Goal: Task Accomplishment & Management: Use online tool/utility

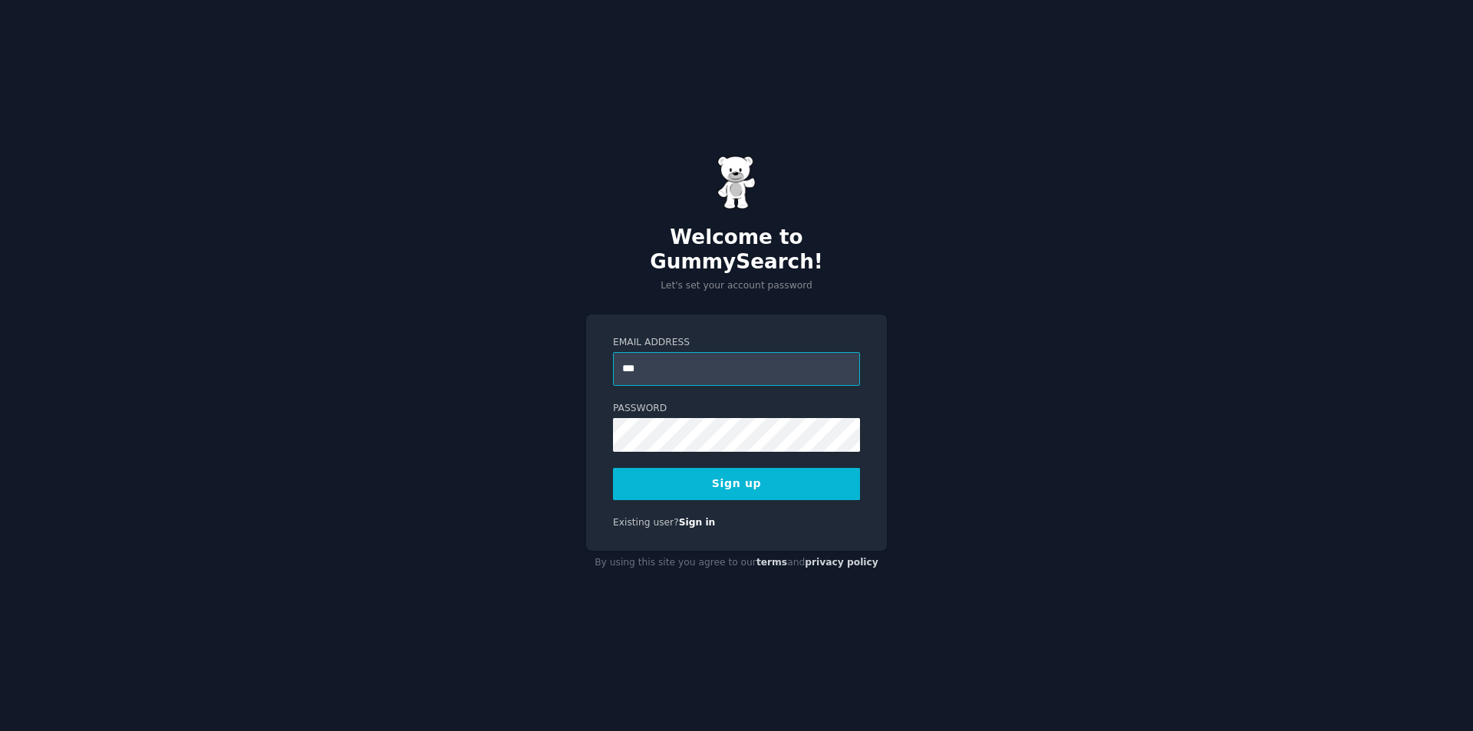
type input "**********"
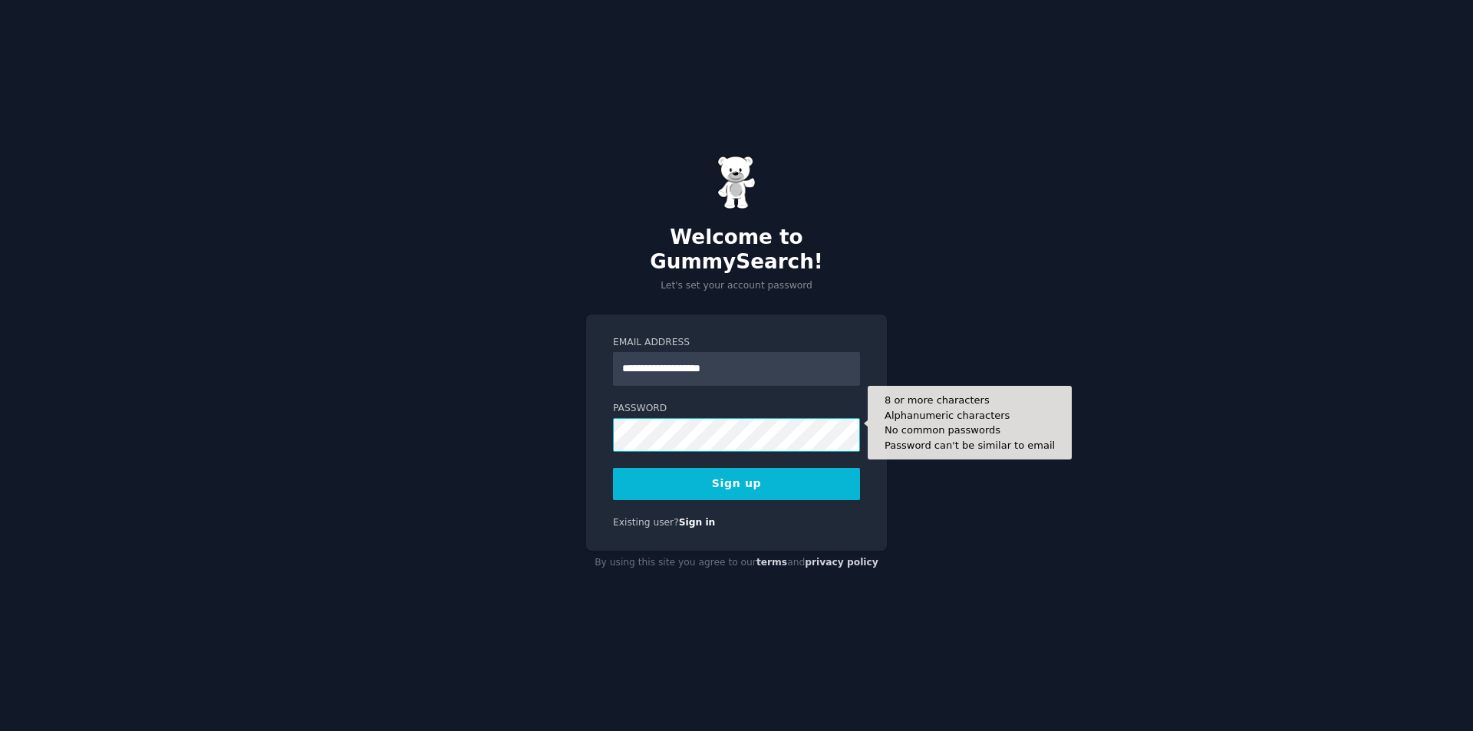
click at [613, 468] on button "Sign up" at bounding box center [736, 484] width 247 height 32
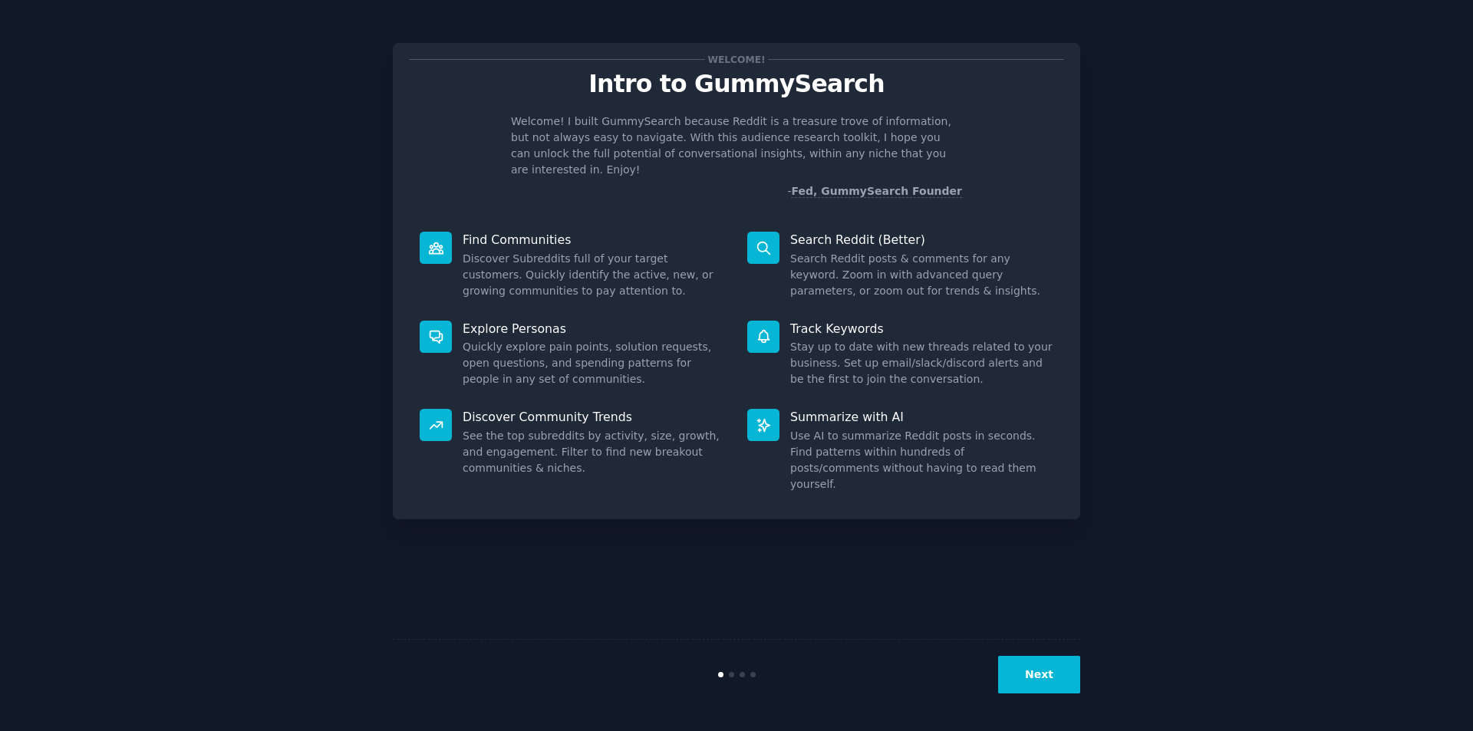
click at [1039, 680] on button "Next" at bounding box center [1039, 675] width 82 height 38
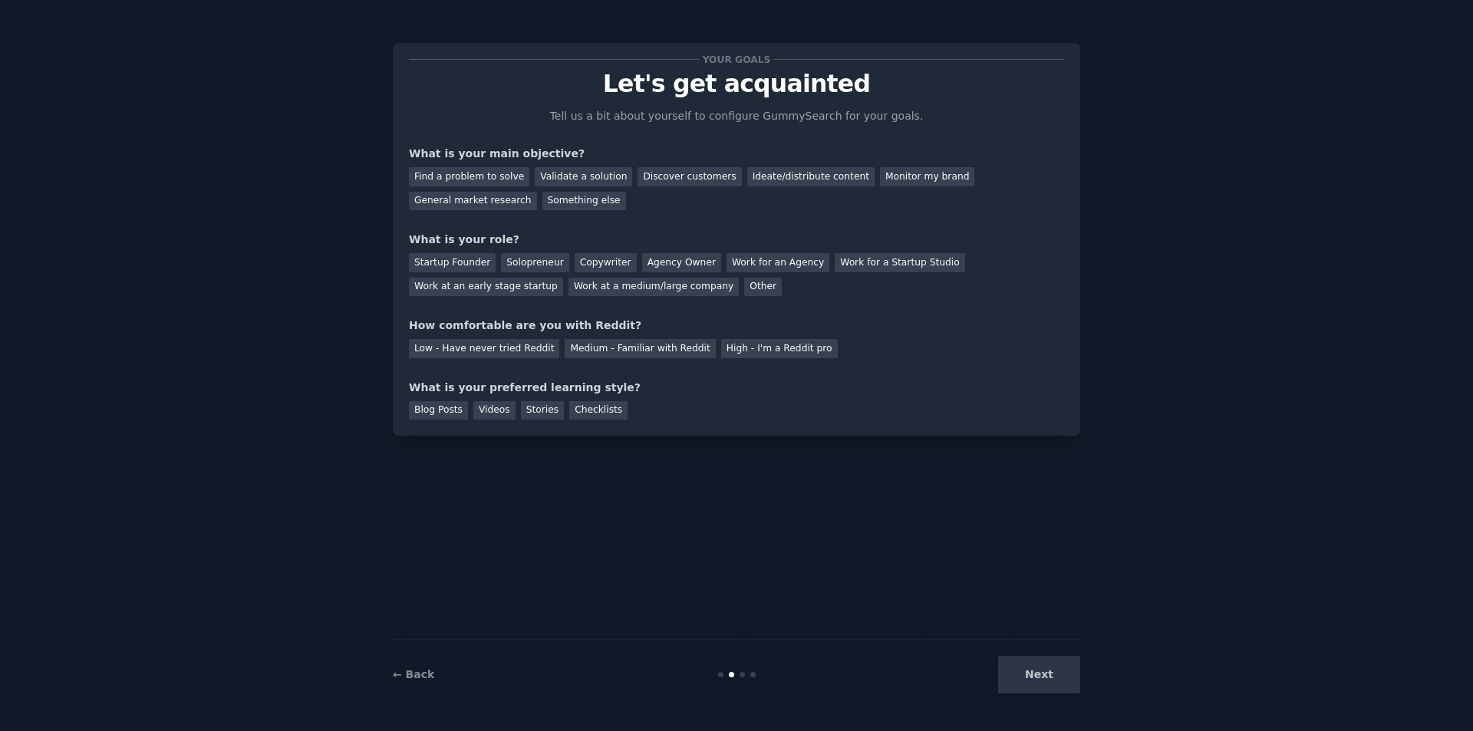
click at [654, 175] on div "Discover customers" at bounding box center [690, 176] width 104 height 19
click at [569, 285] on div "Work at a medium/large company" at bounding box center [654, 287] width 170 height 19
click at [738, 351] on div "High - I'm a Reddit pro" at bounding box center [779, 348] width 117 height 19
click at [579, 410] on div "Checklists" at bounding box center [598, 410] width 58 height 19
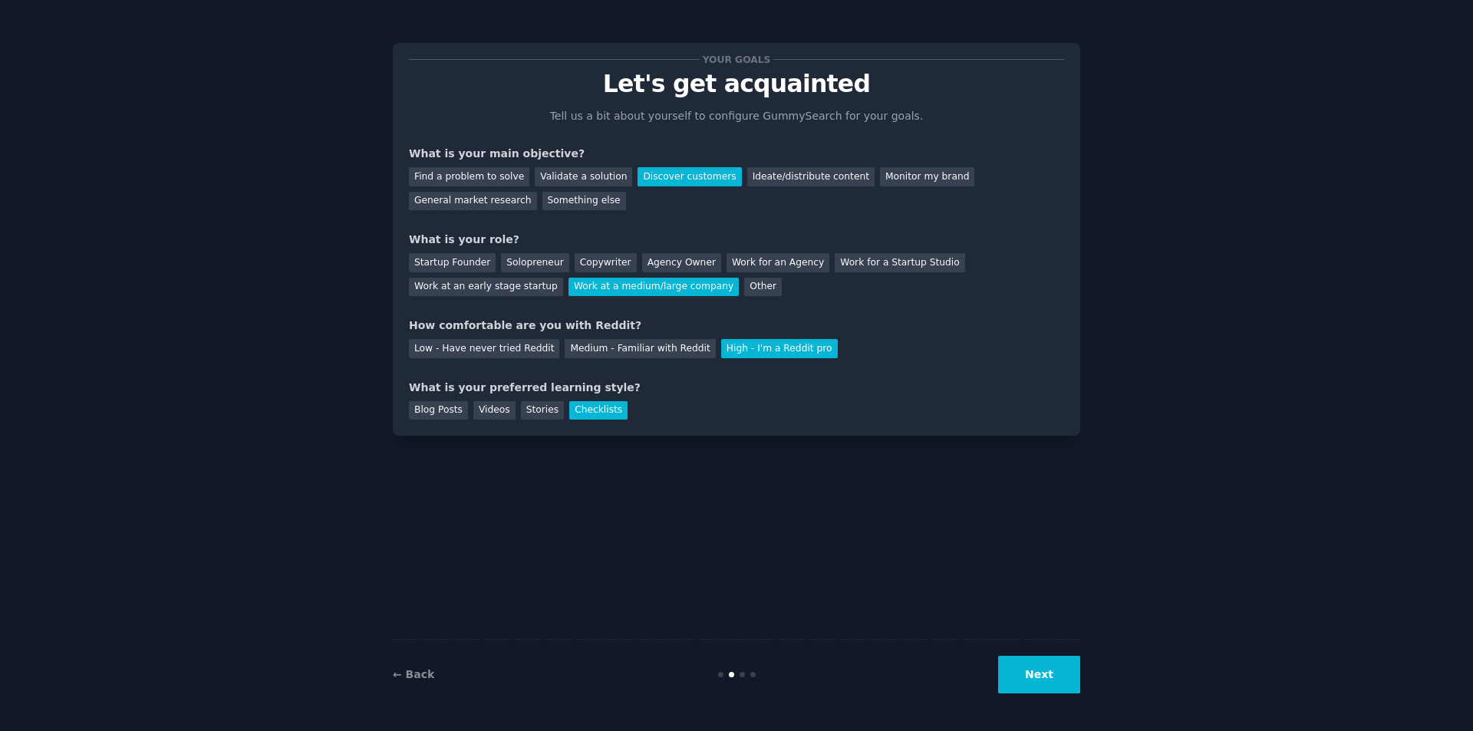
click at [1043, 671] on button "Next" at bounding box center [1039, 675] width 82 height 38
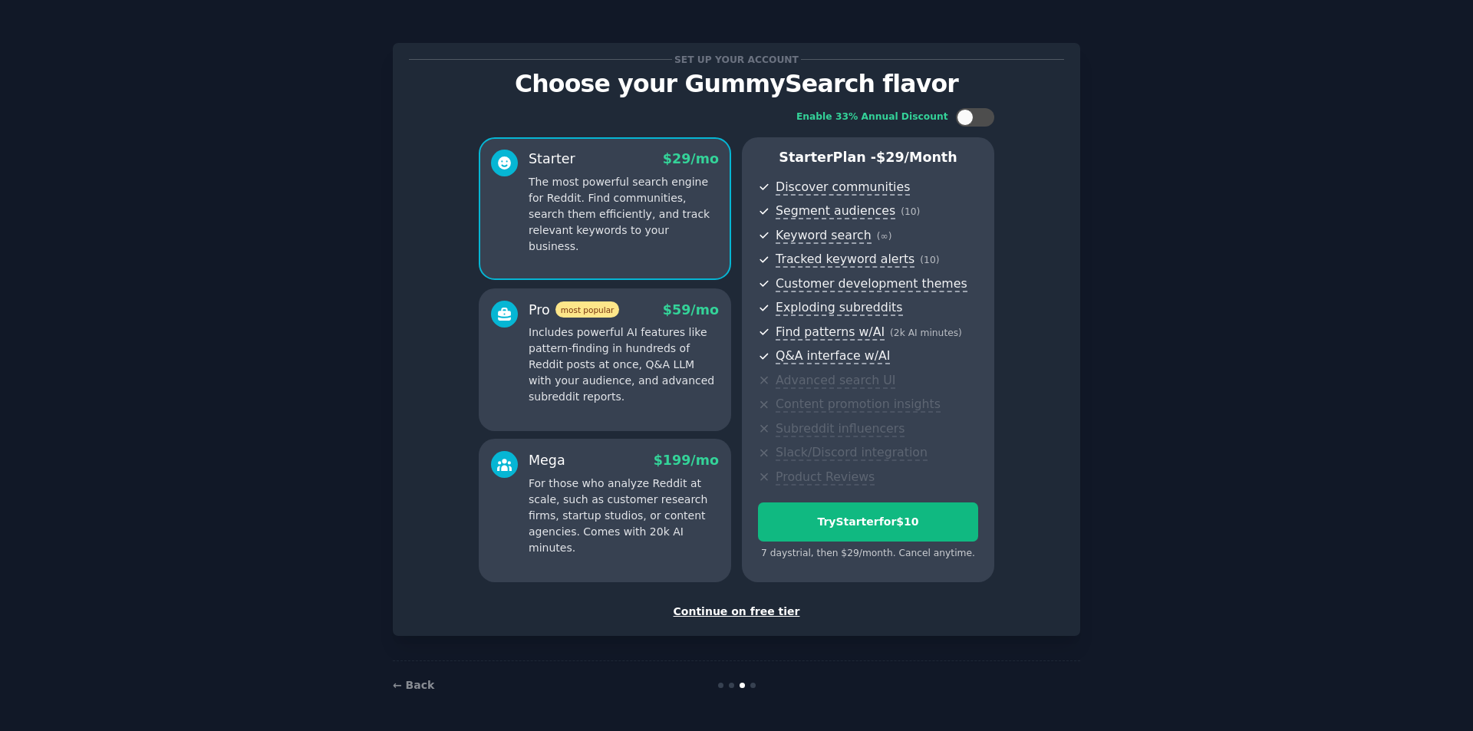
click at [737, 615] on div "Continue on free tier" at bounding box center [736, 612] width 655 height 16
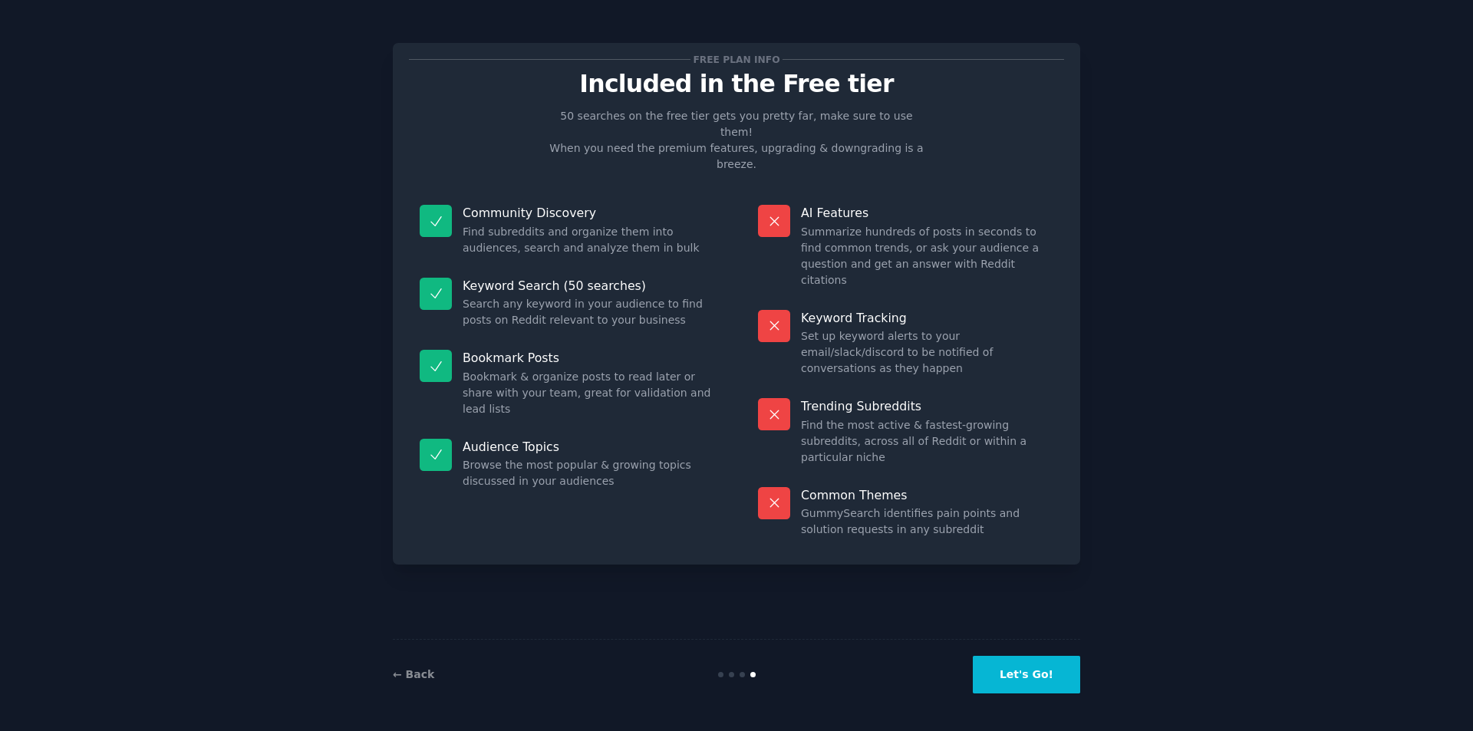
click at [1039, 680] on button "Let's Go!" at bounding box center [1026, 675] width 107 height 38
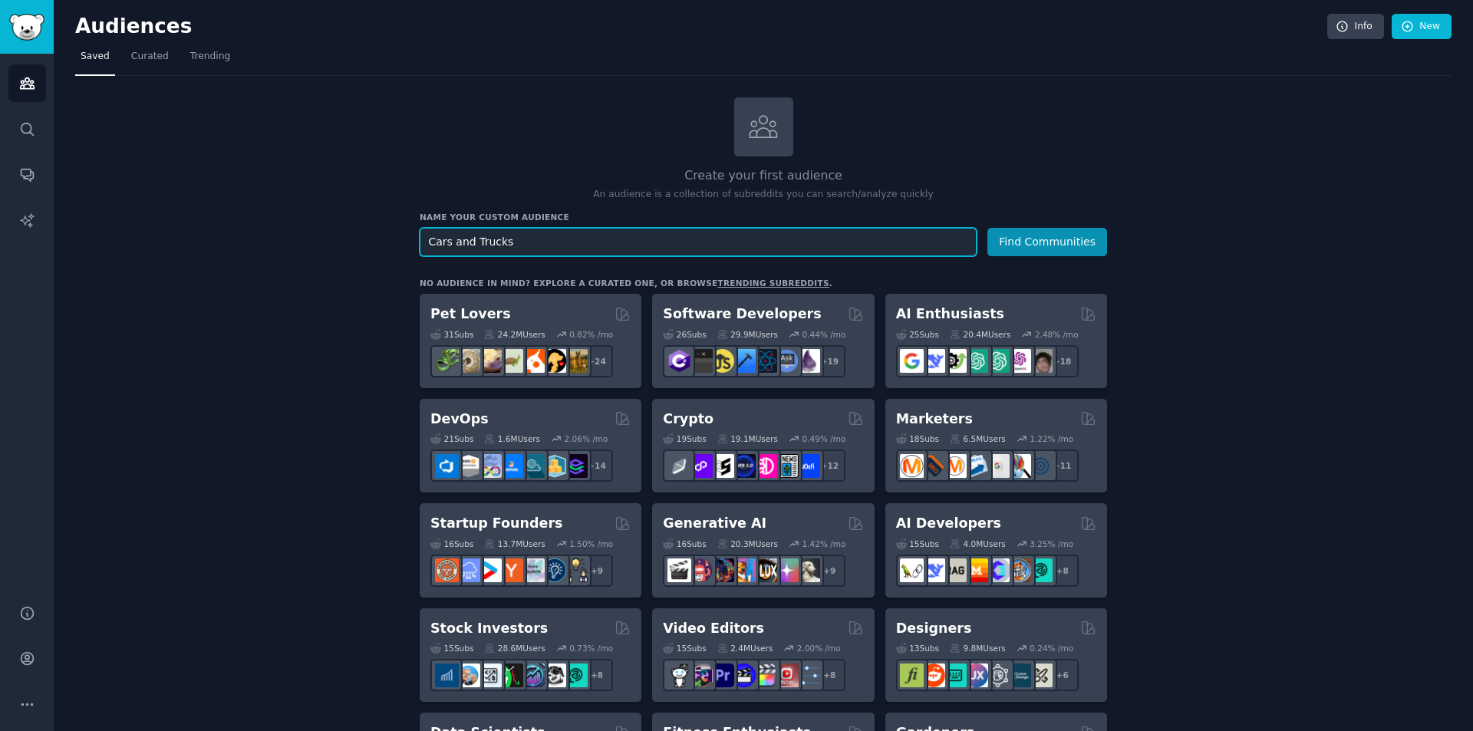
type input "Cars and Trucks"
click at [1052, 248] on button "Find Communities" at bounding box center [1047, 242] width 120 height 28
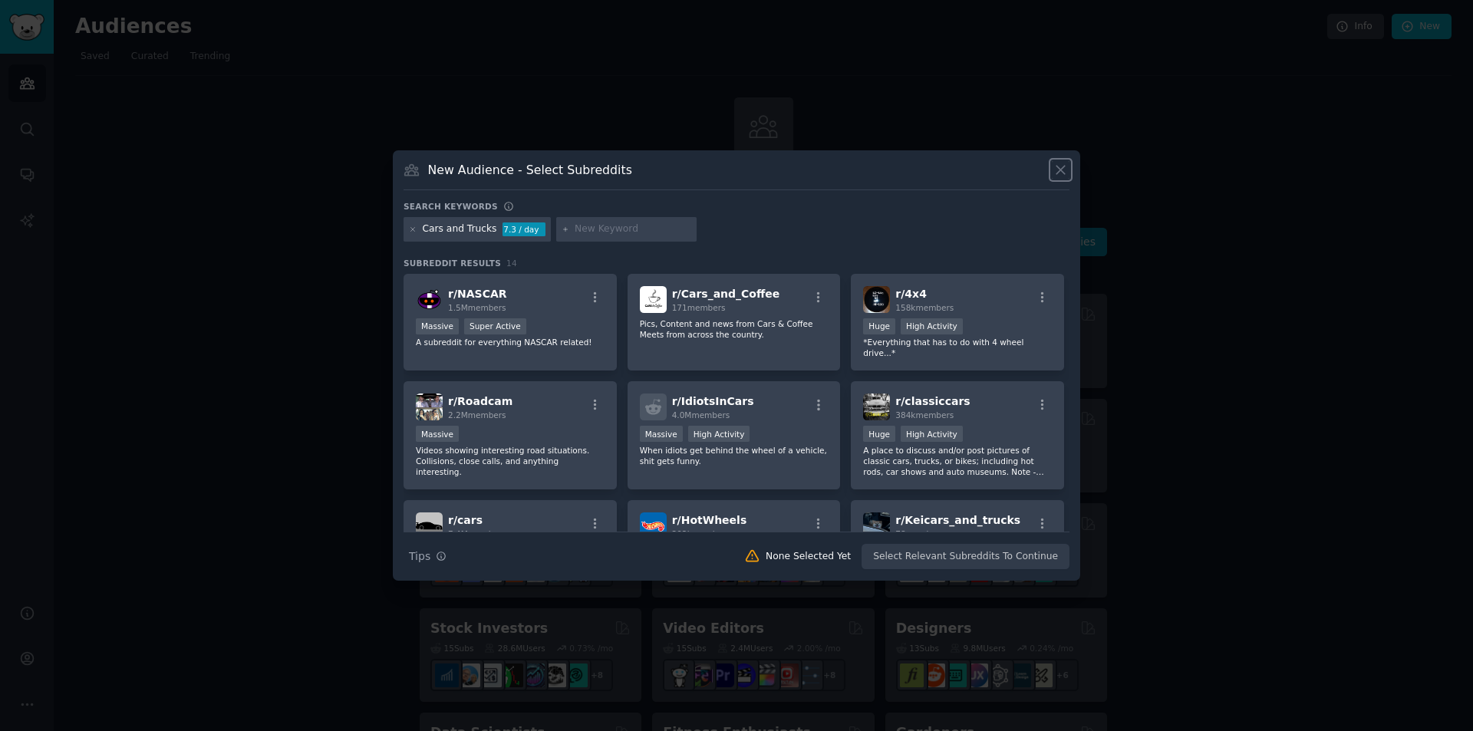
click at [1062, 170] on icon at bounding box center [1061, 170] width 16 height 16
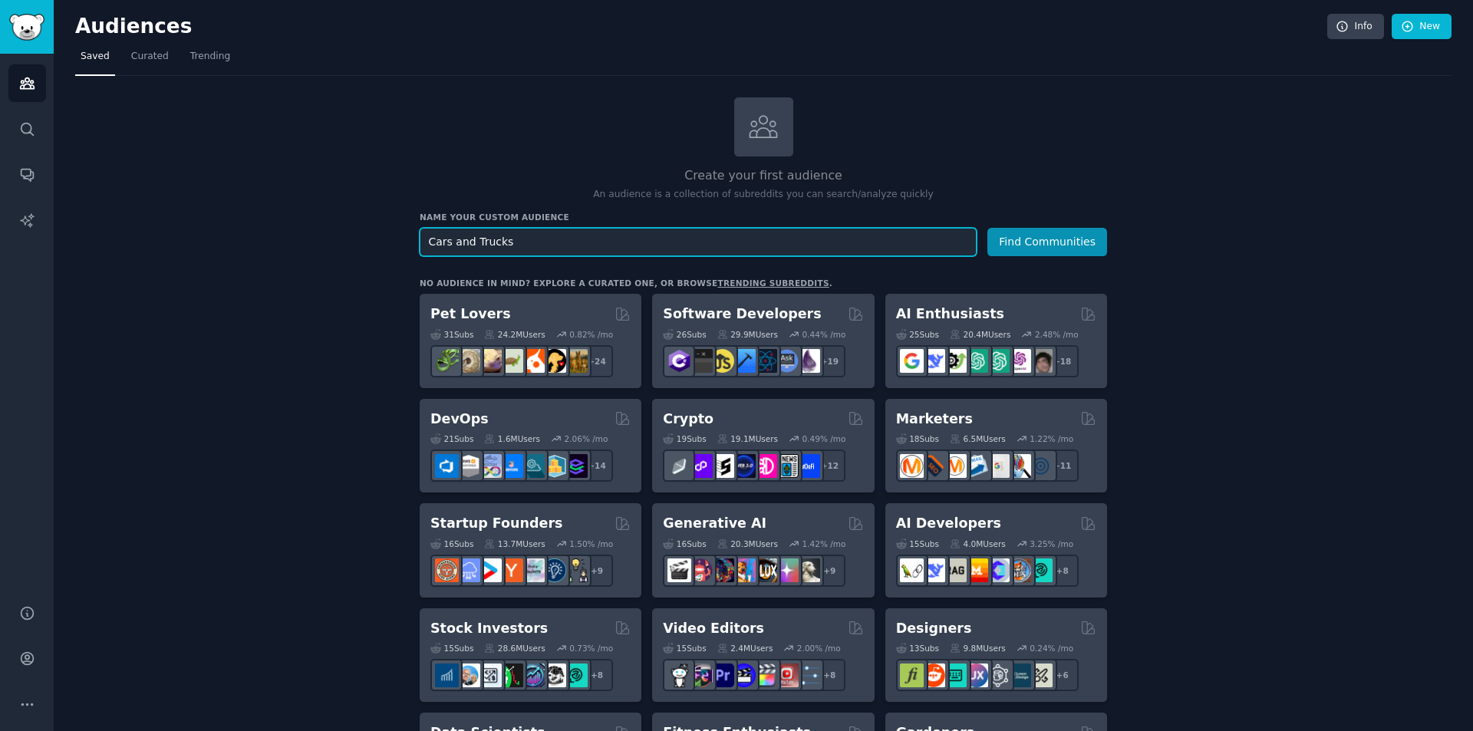
drag, startPoint x: 539, startPoint y: 246, endPoint x: 256, endPoint y: 237, distance: 282.5
type input "auto parts"
click at [1044, 240] on button "Find Communities" at bounding box center [1047, 242] width 120 height 28
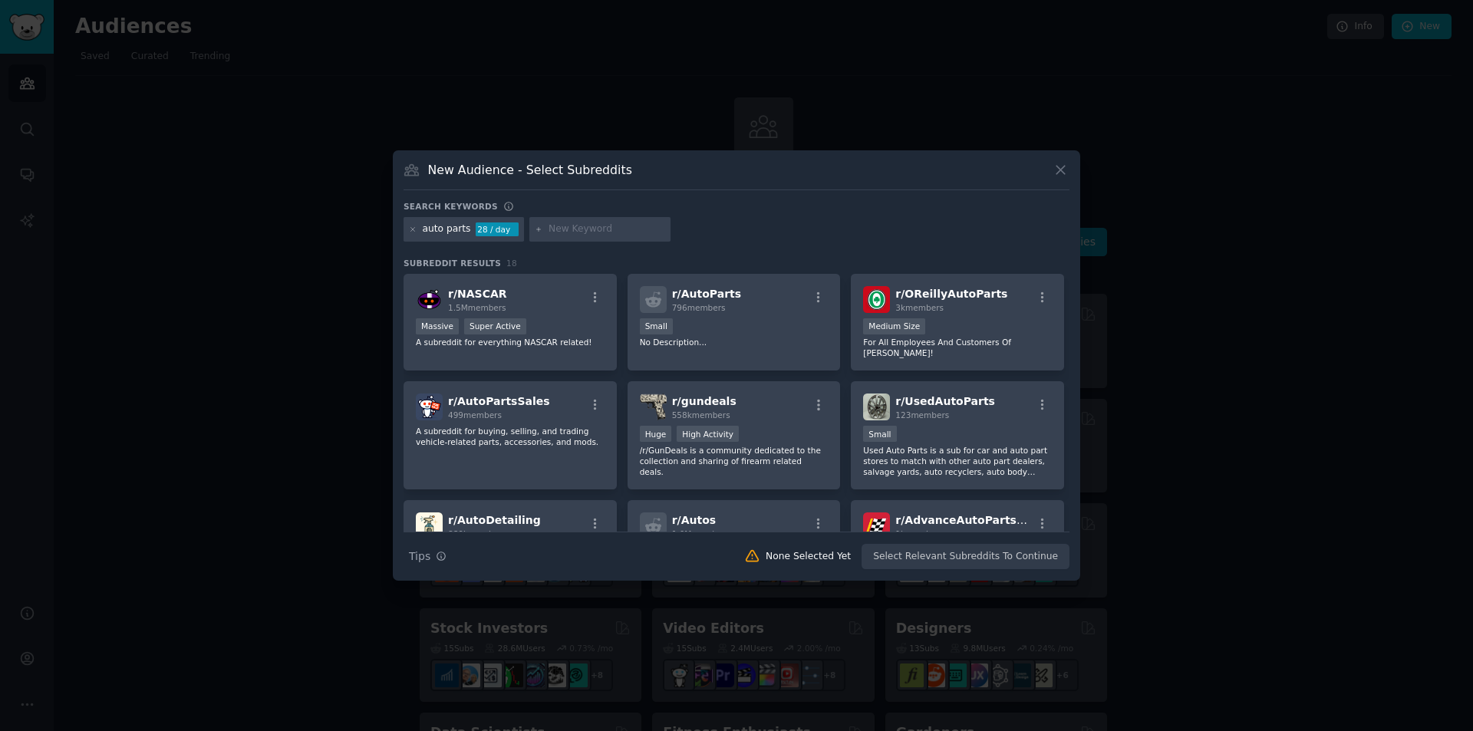
click at [537, 231] on icon at bounding box center [539, 229] width 4 height 4
click at [535, 227] on icon at bounding box center [539, 230] width 8 height 8
drag, startPoint x: 646, startPoint y: 234, endPoint x: 541, endPoint y: 232, distance: 105.1
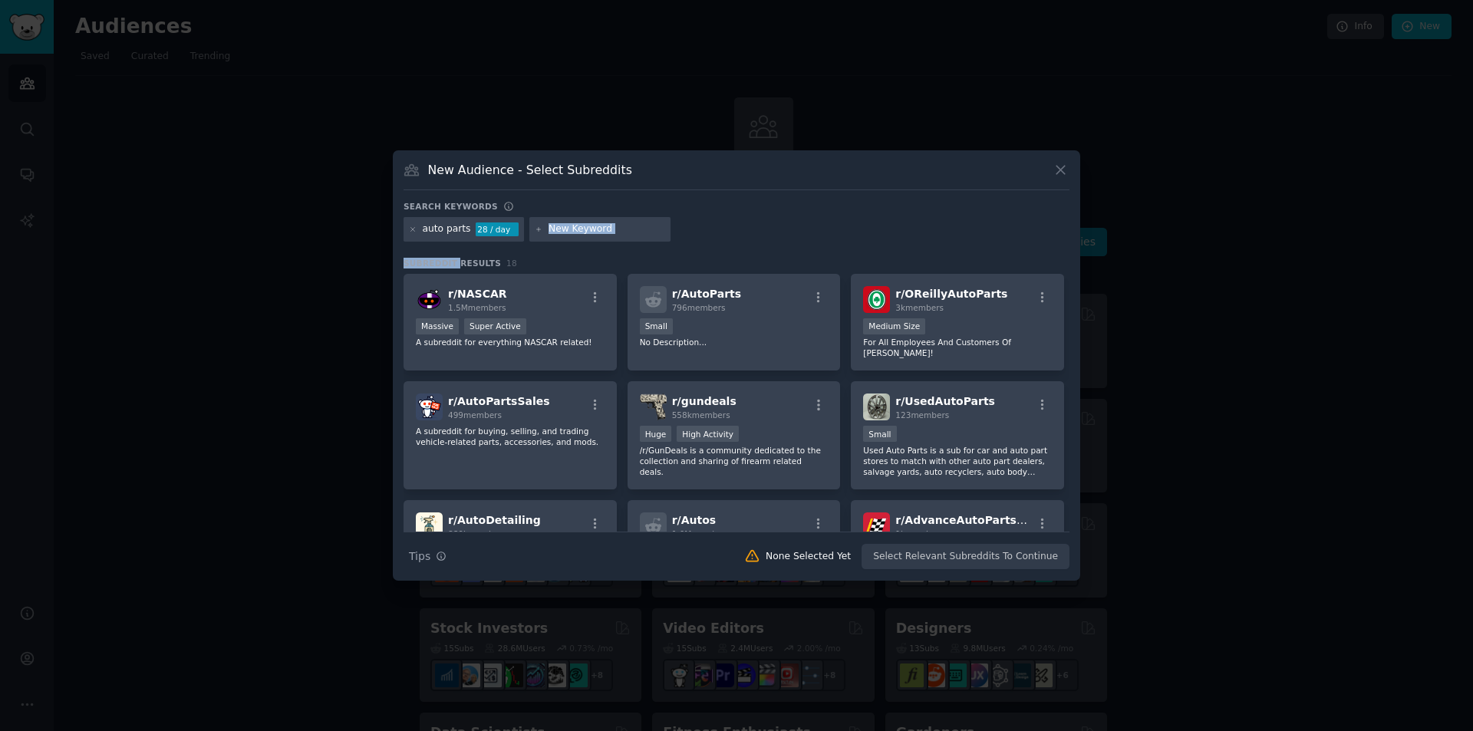
click at [645, 234] on input "text" at bounding box center [607, 230] width 117 height 14
click at [567, 219] on div at bounding box center [599, 229] width 141 height 25
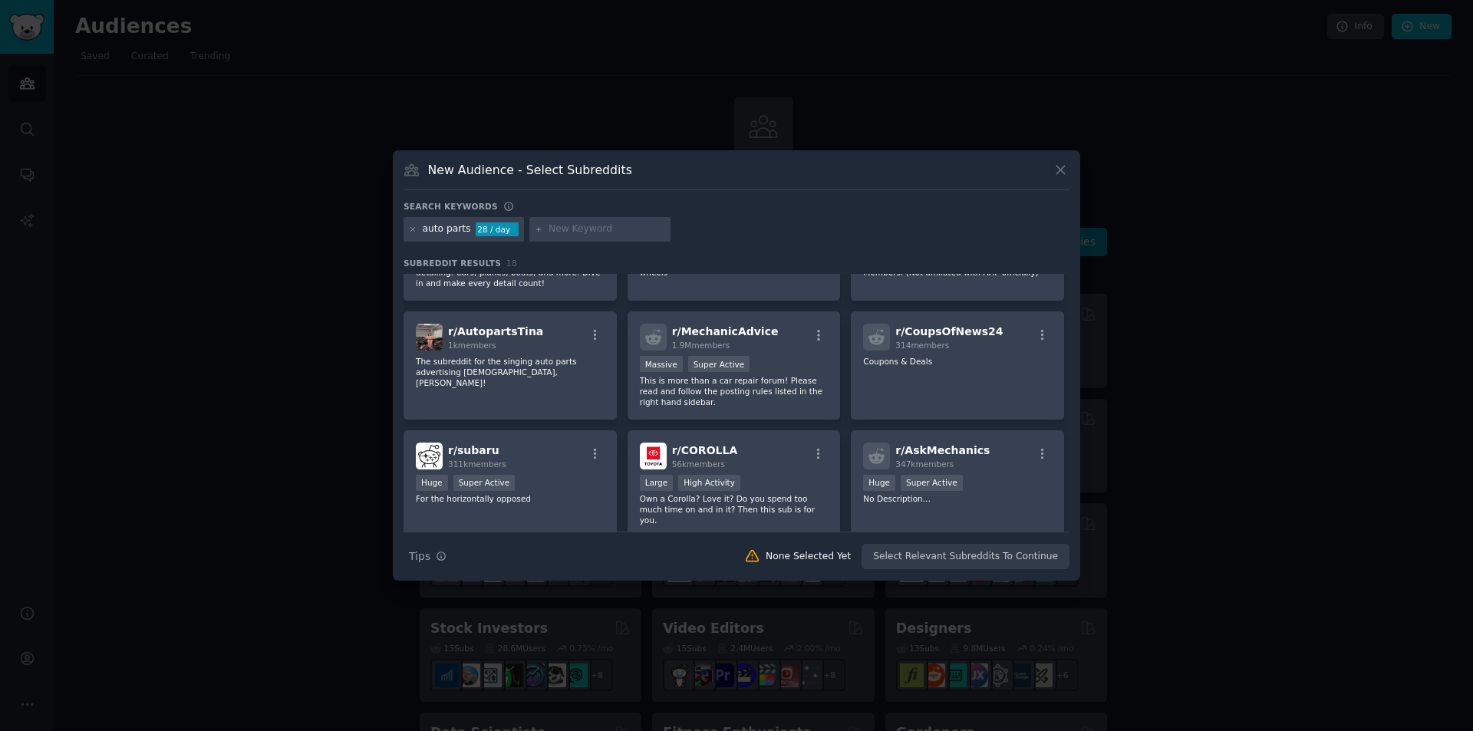
scroll to position [307, 0]
click at [817, 330] on icon "button" at bounding box center [818, 335] width 3 height 11
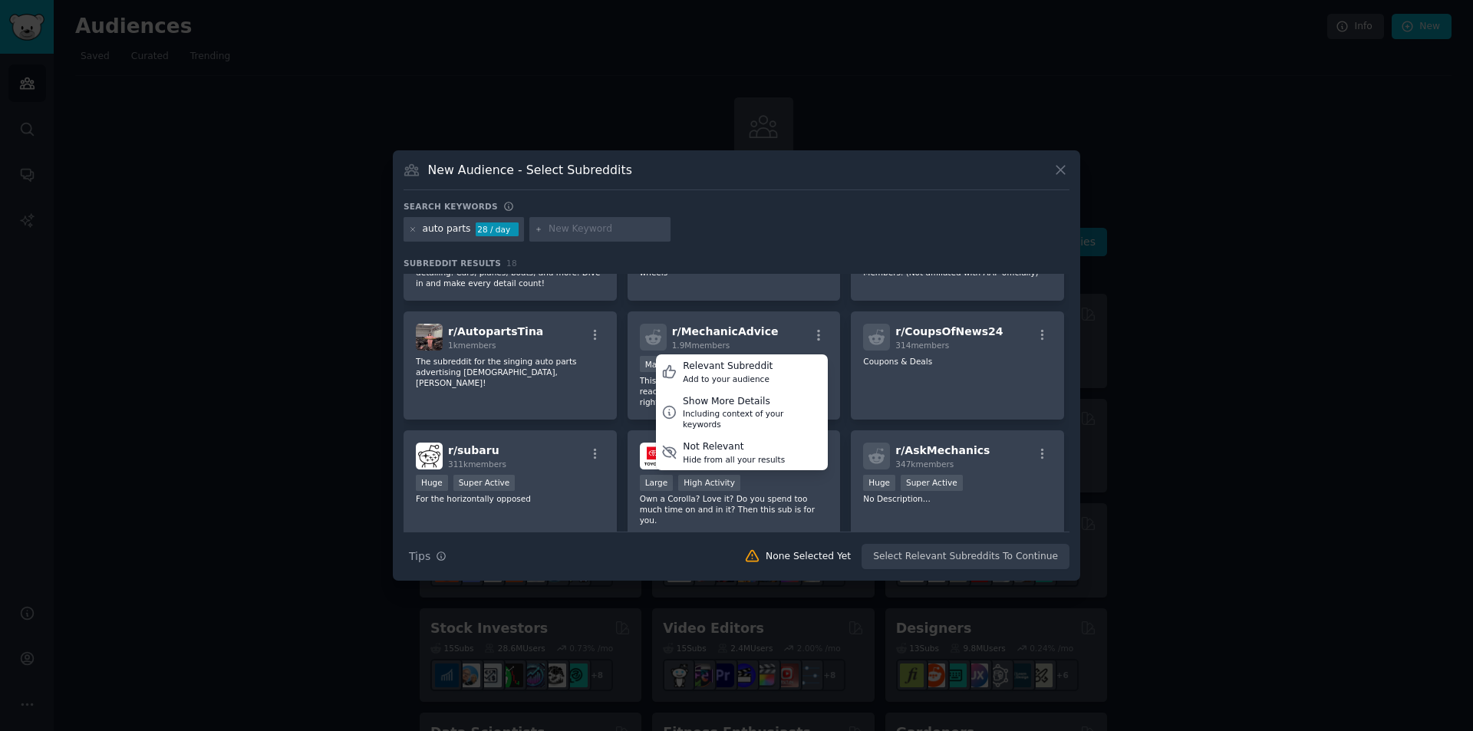
click at [817, 330] on icon "button" at bounding box center [818, 335] width 3 height 11
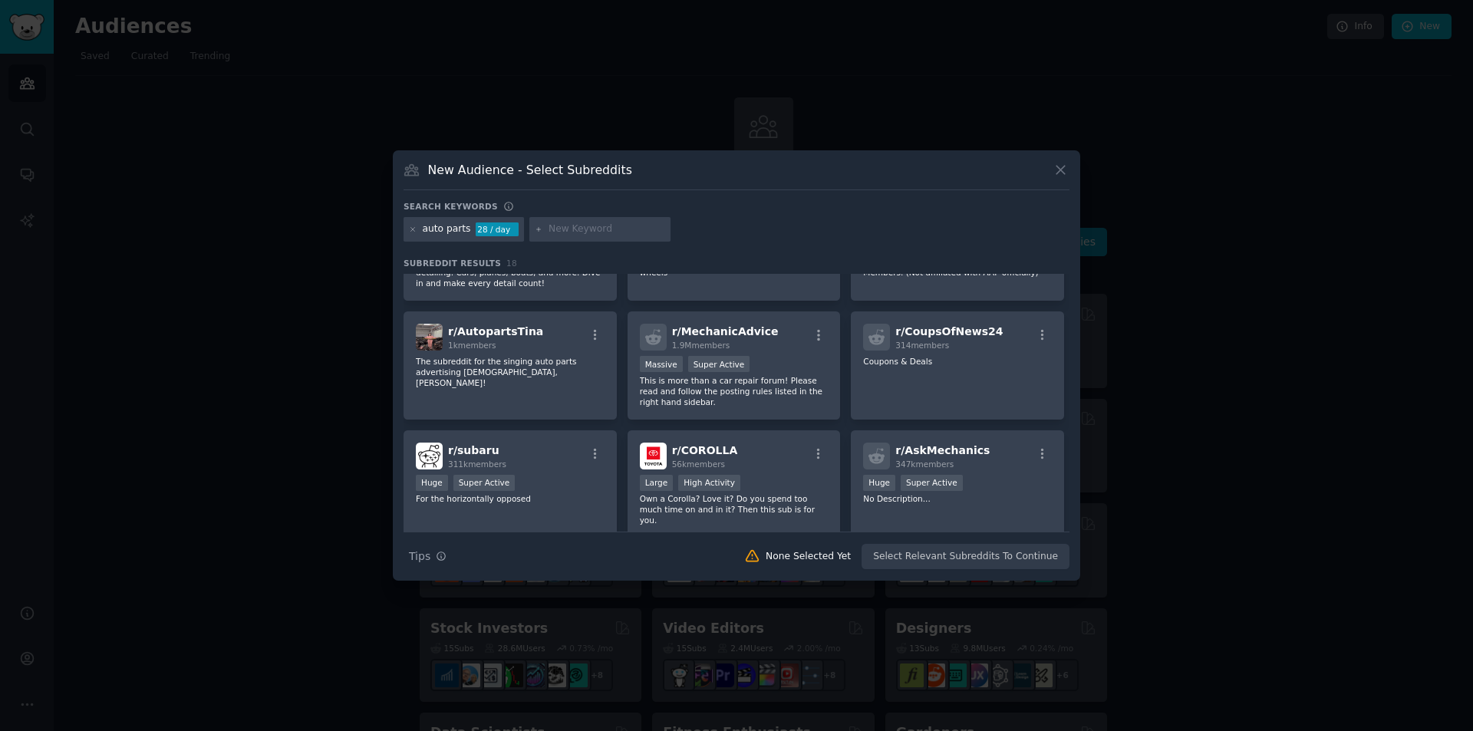
click at [733, 375] on p "This is more than a car repair forum! Please read and follow the posting rules …" at bounding box center [734, 391] width 189 height 32
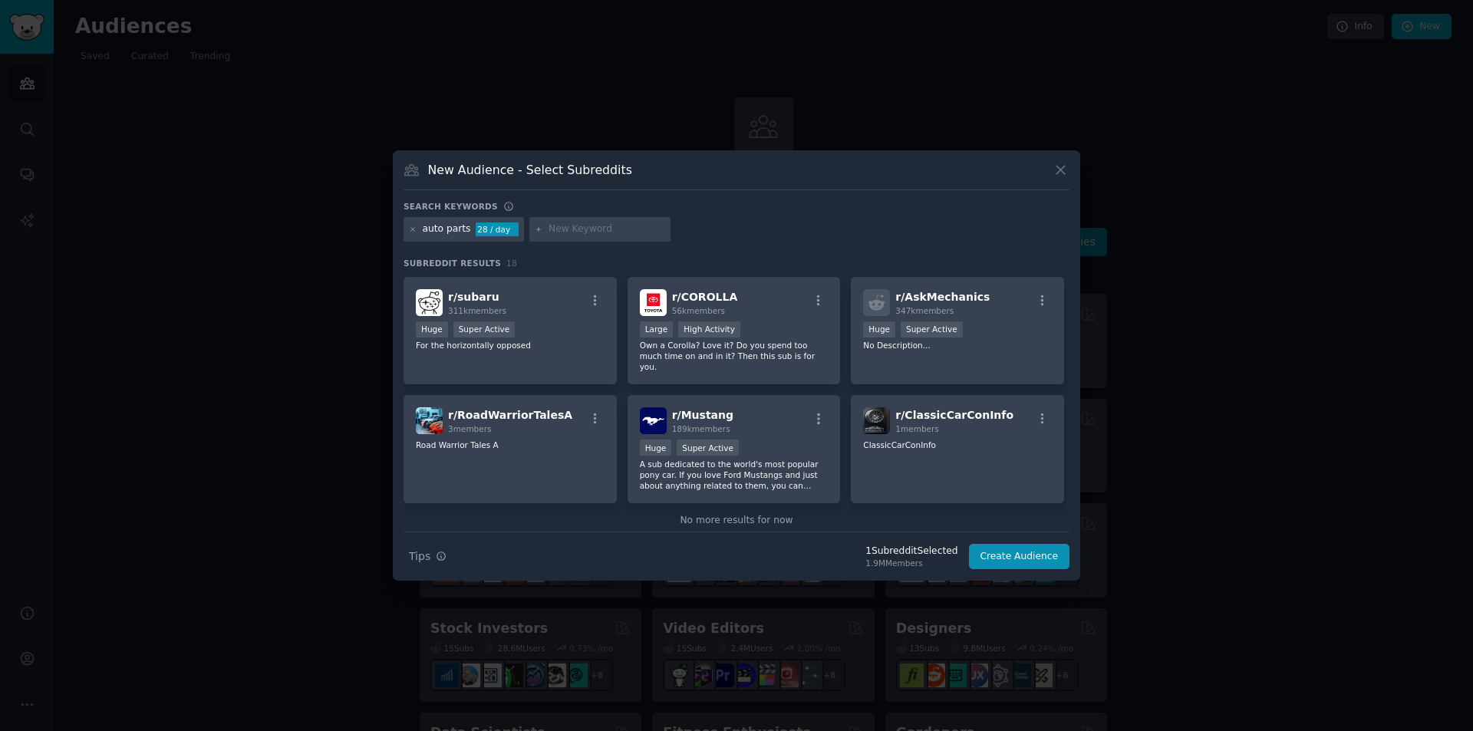
scroll to position [464, 0]
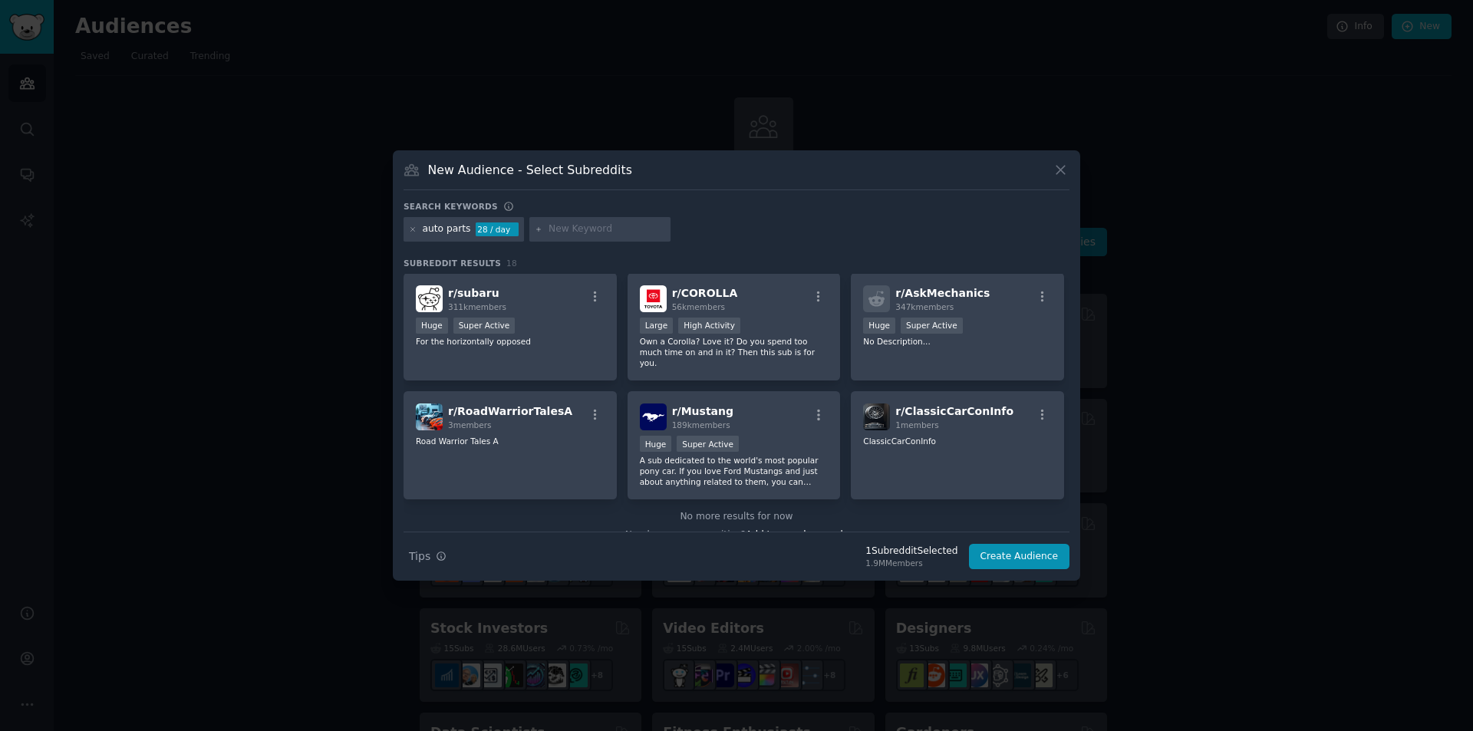
click at [941, 289] on h2 "r/ AskMechanics 347k members" at bounding box center [942, 298] width 94 height 27
click at [520, 322] on div "Huge Super Active" at bounding box center [510, 327] width 189 height 19
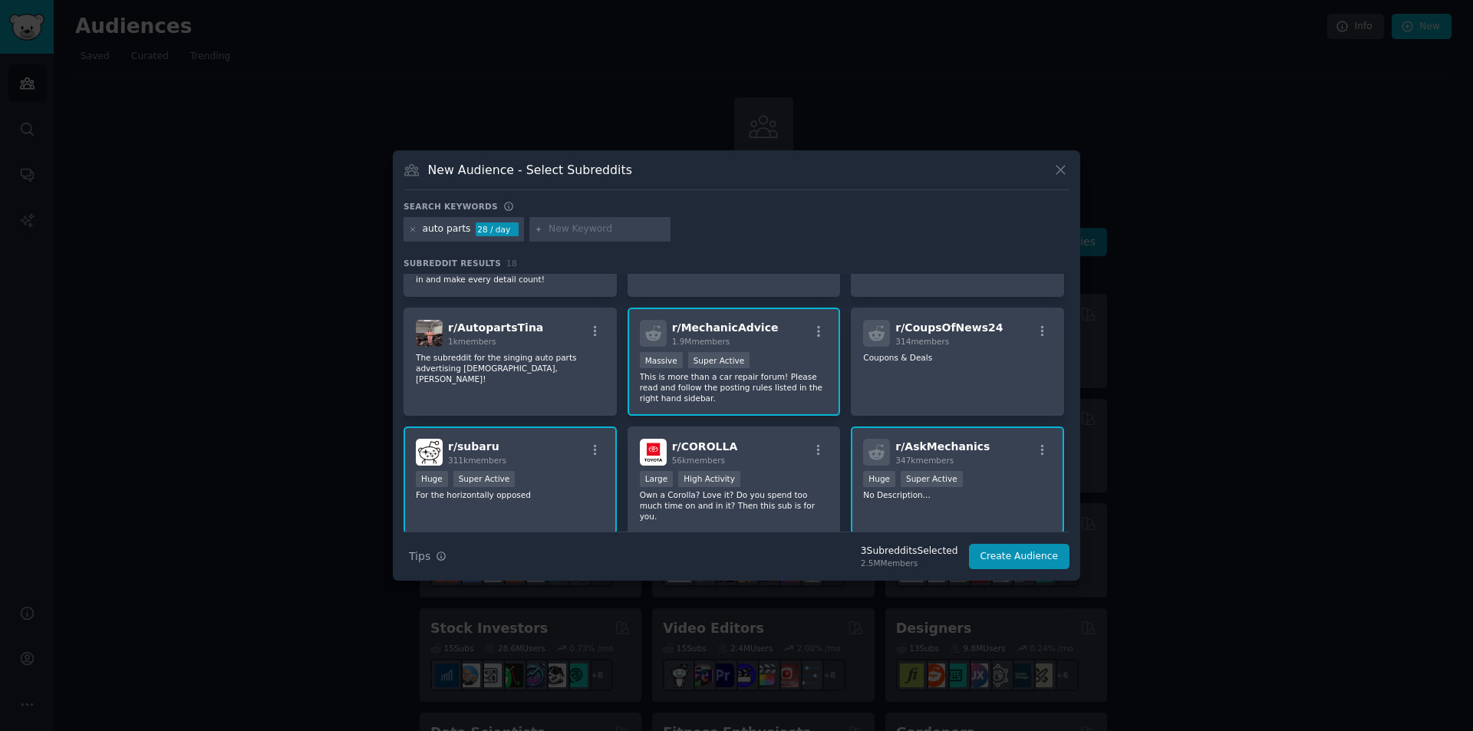
scroll to position [157, 0]
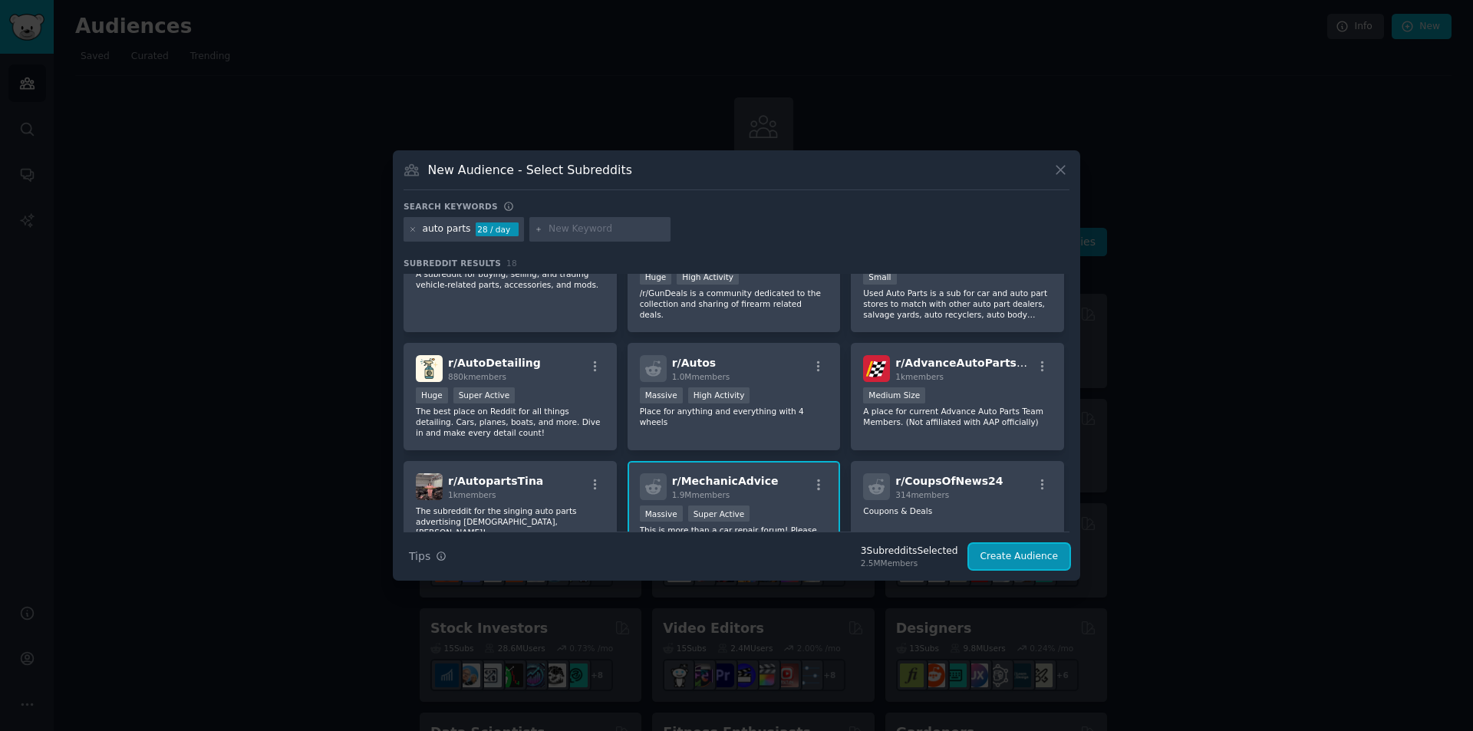
click at [1054, 559] on button "Create Audience" at bounding box center [1019, 557] width 101 height 26
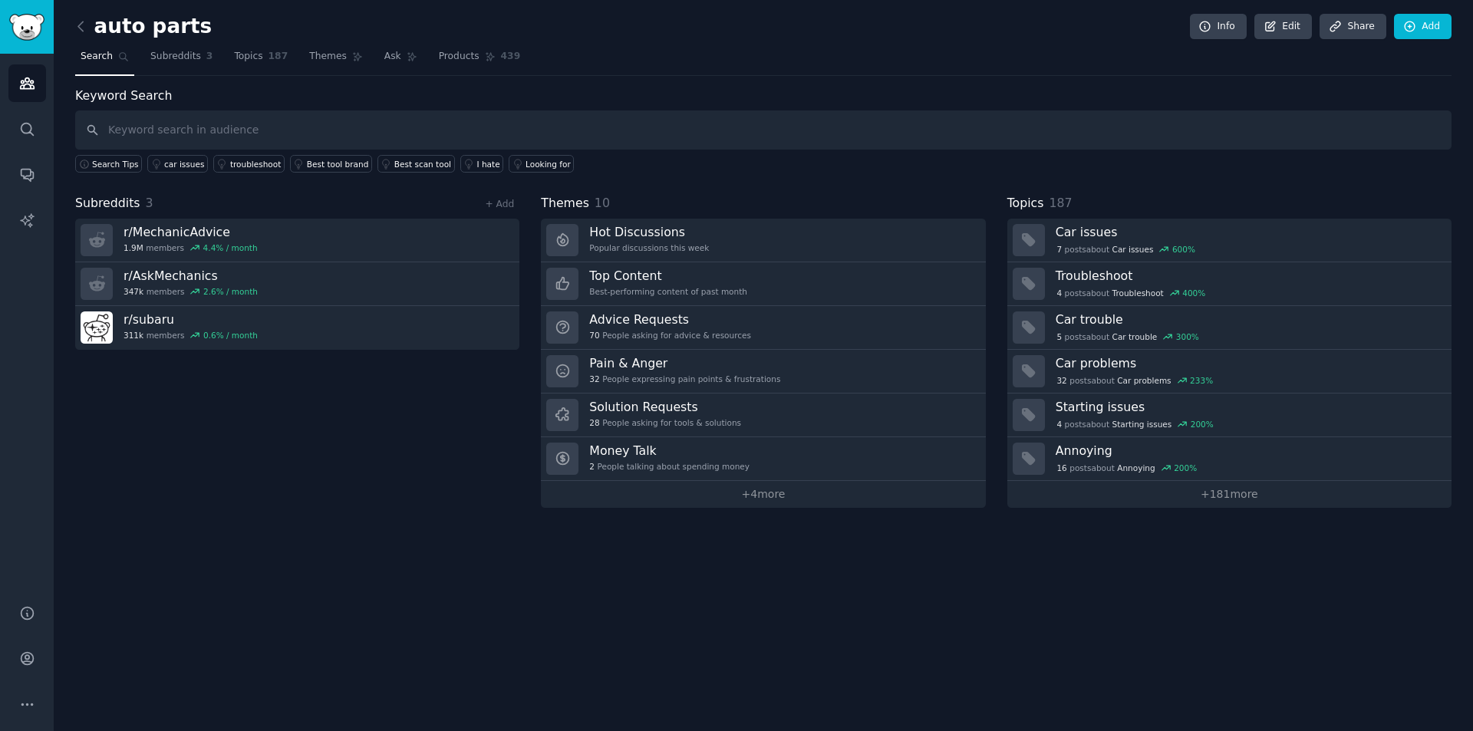
click at [1223, 496] on link "+ 181 more" at bounding box center [1229, 494] width 444 height 27
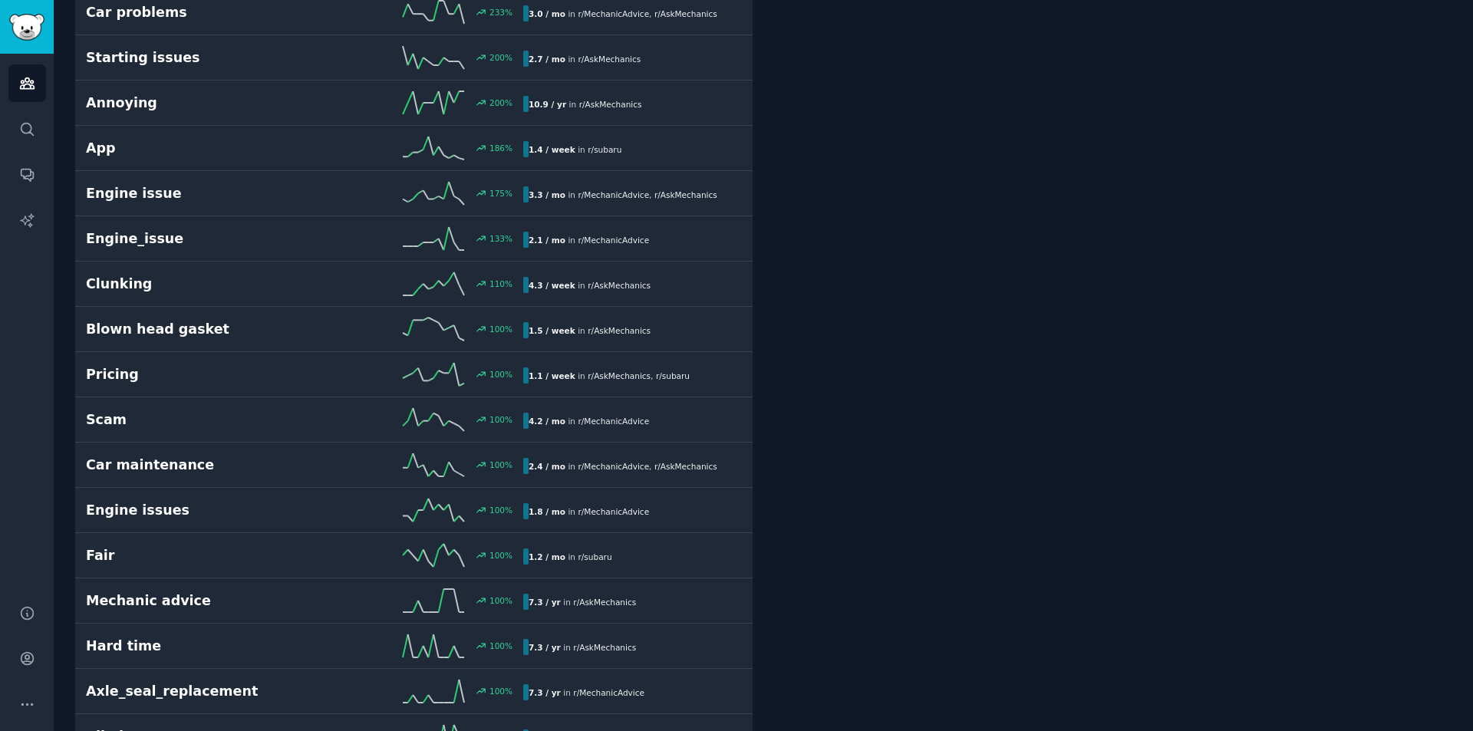
scroll to position [307, 0]
click at [255, 192] on h2 "Engine issue" at bounding box center [195, 192] width 219 height 19
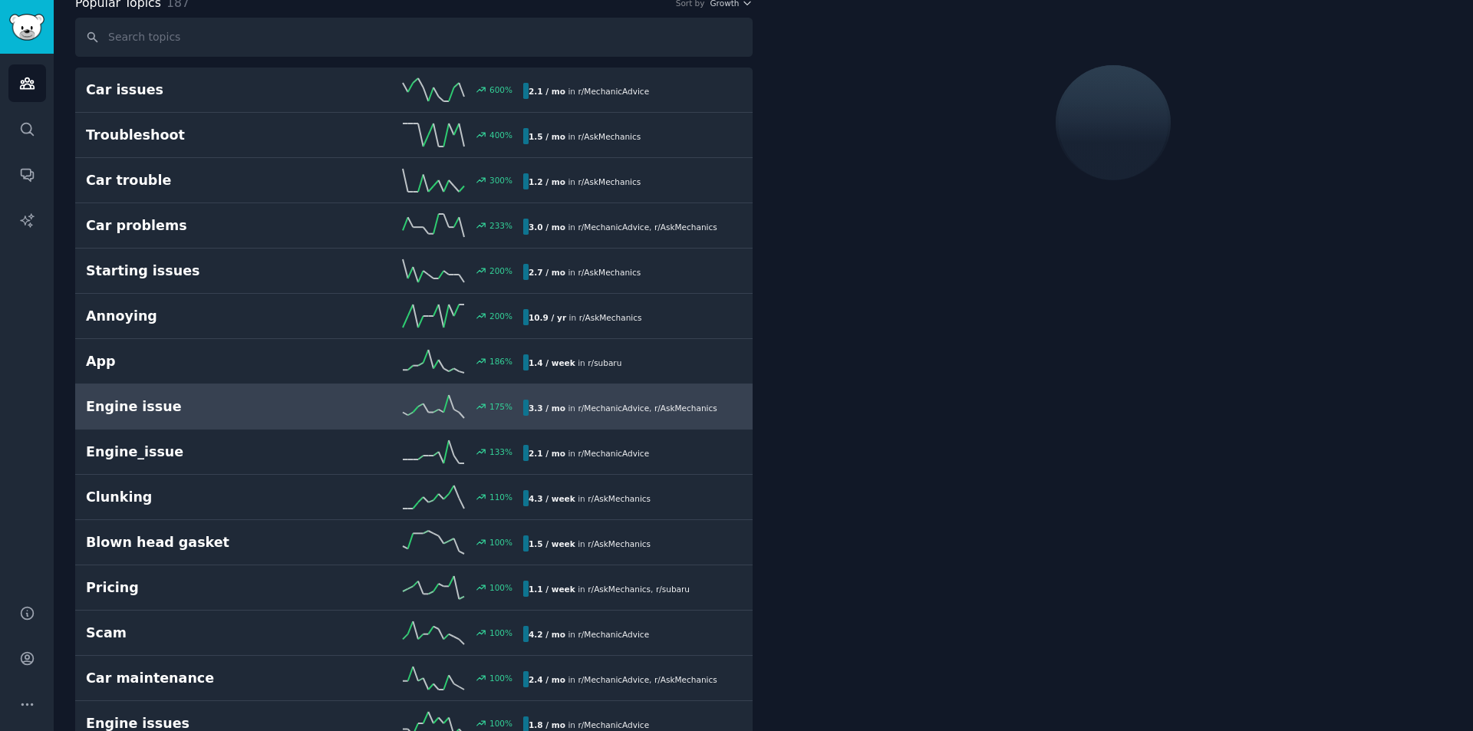
scroll to position [86, 0]
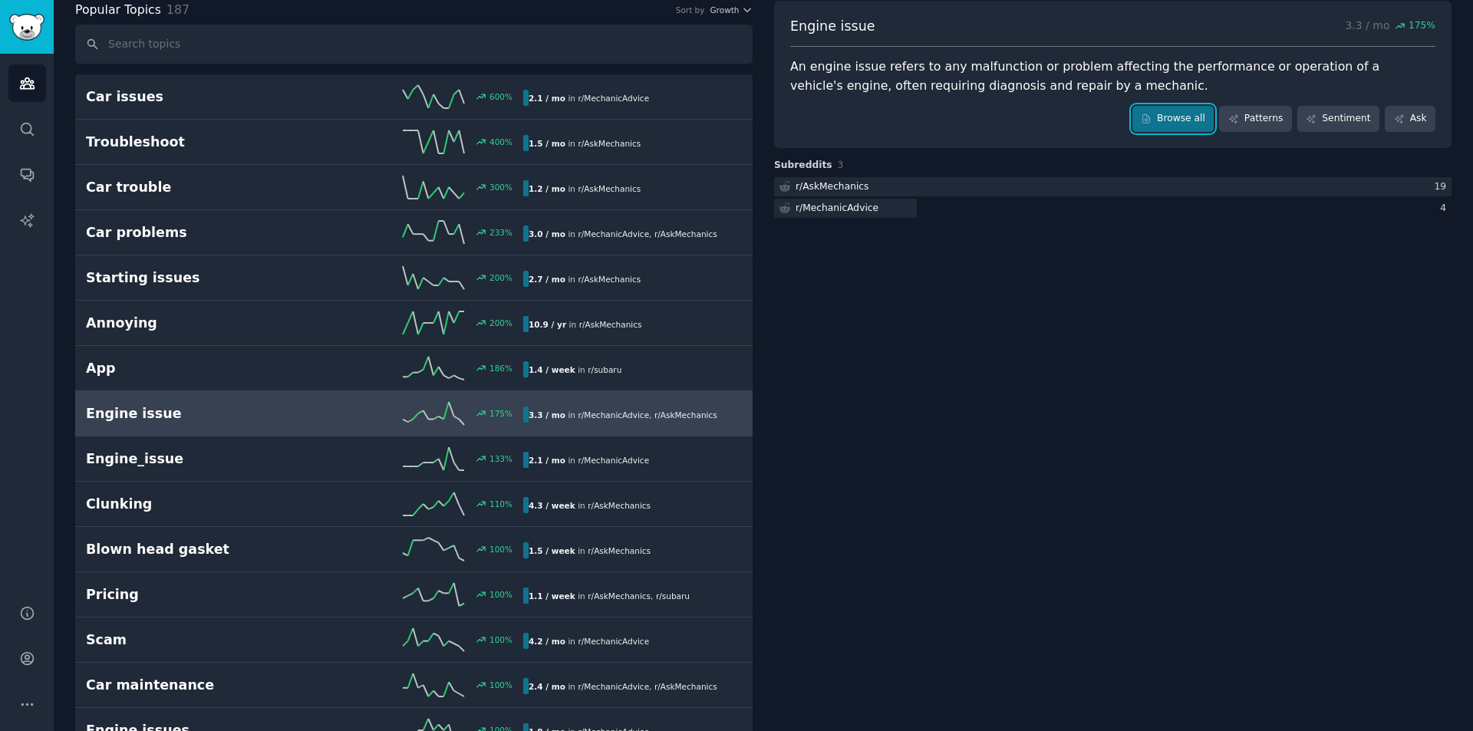
click at [1176, 117] on link "Browse all" at bounding box center [1173, 119] width 82 height 26
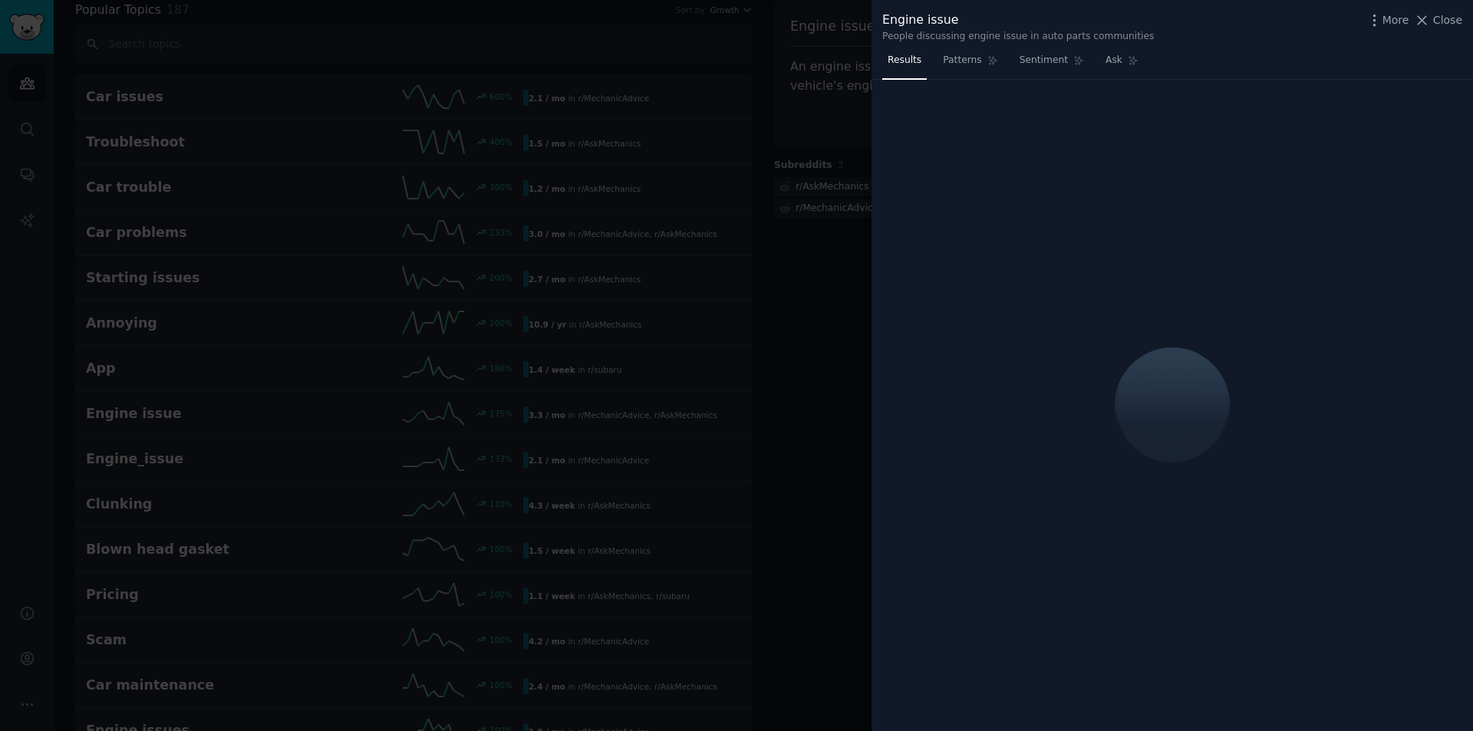
click at [962, 61] on span "Patterns" at bounding box center [962, 61] width 38 height 14
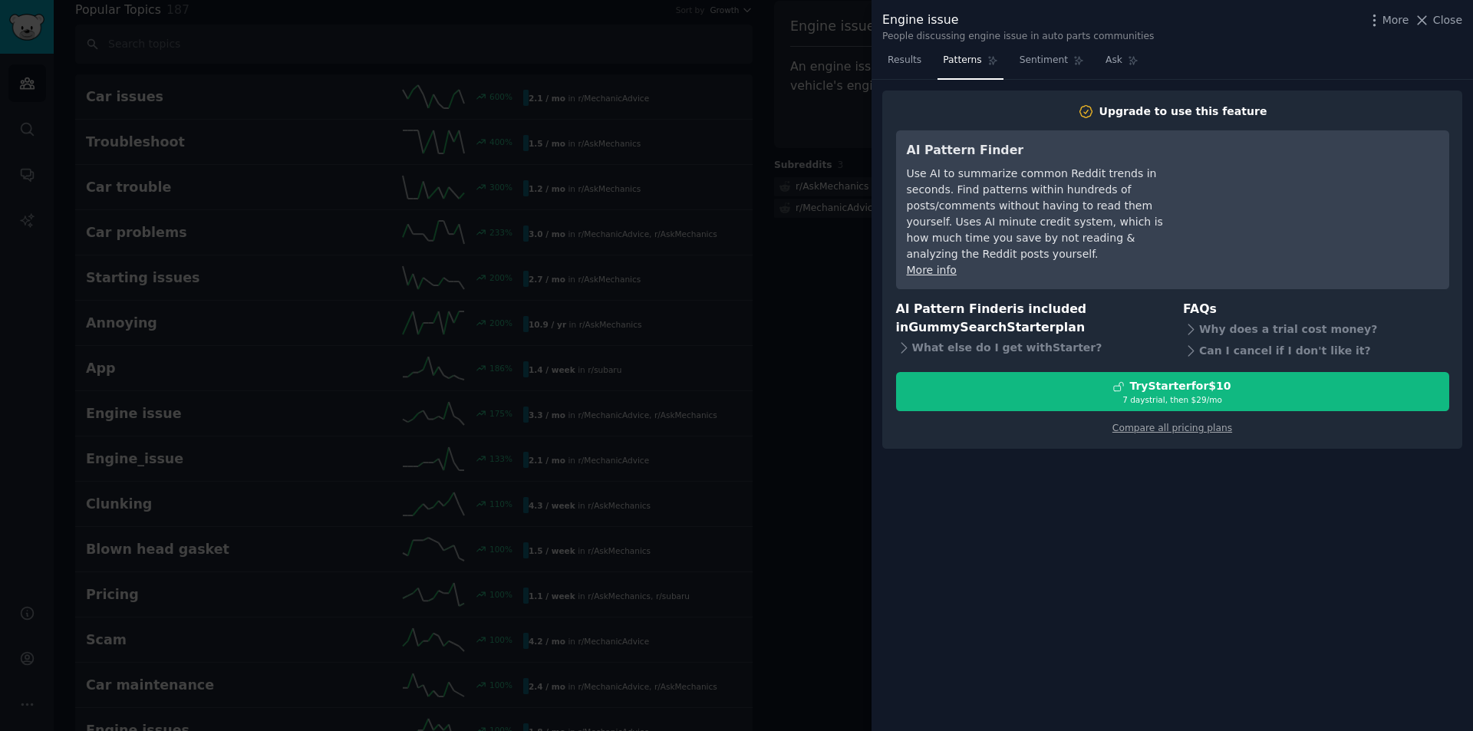
click at [904, 64] on span "Results" at bounding box center [905, 61] width 34 height 14
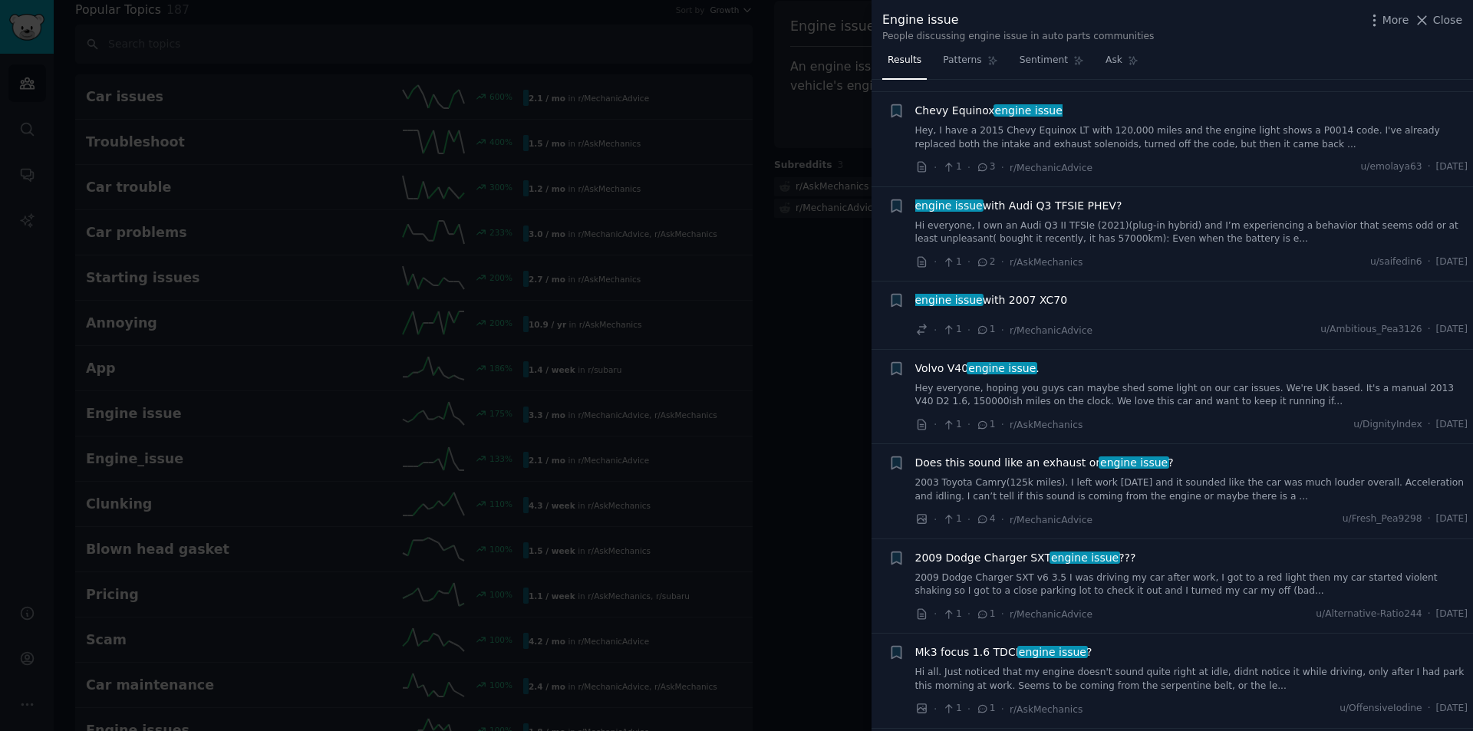
scroll to position [153, 0]
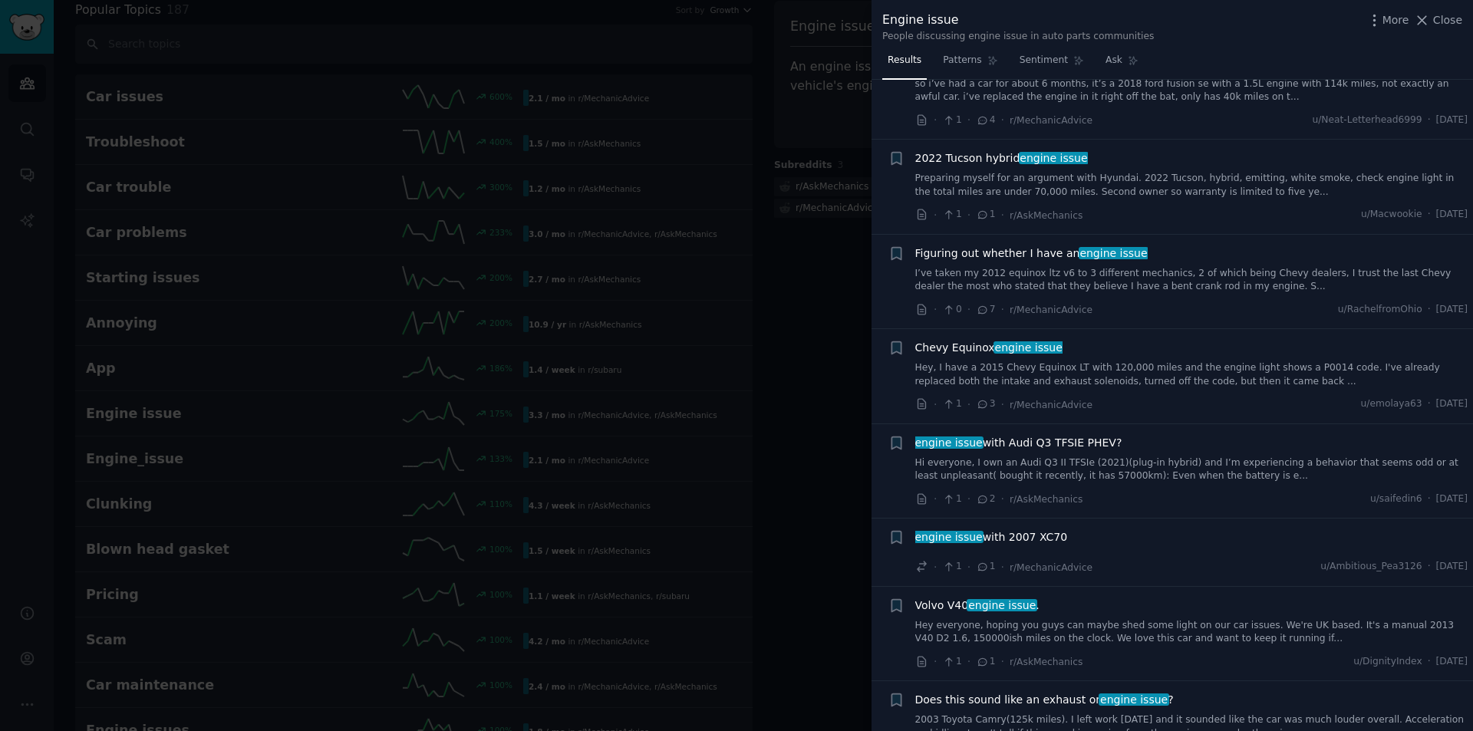
click at [1434, 19] on button "Close" at bounding box center [1438, 20] width 48 height 16
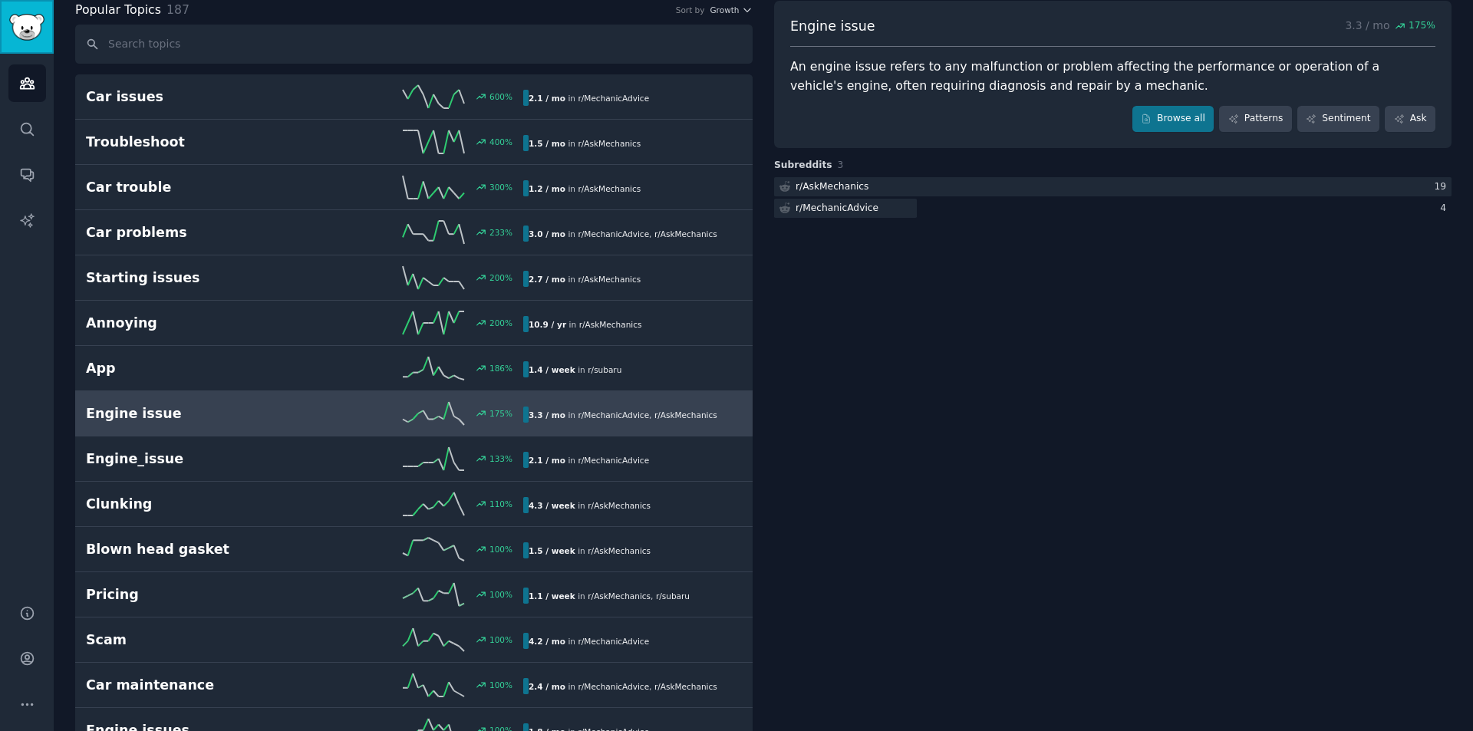
click at [28, 31] on img "Sidebar" at bounding box center [26, 27] width 35 height 27
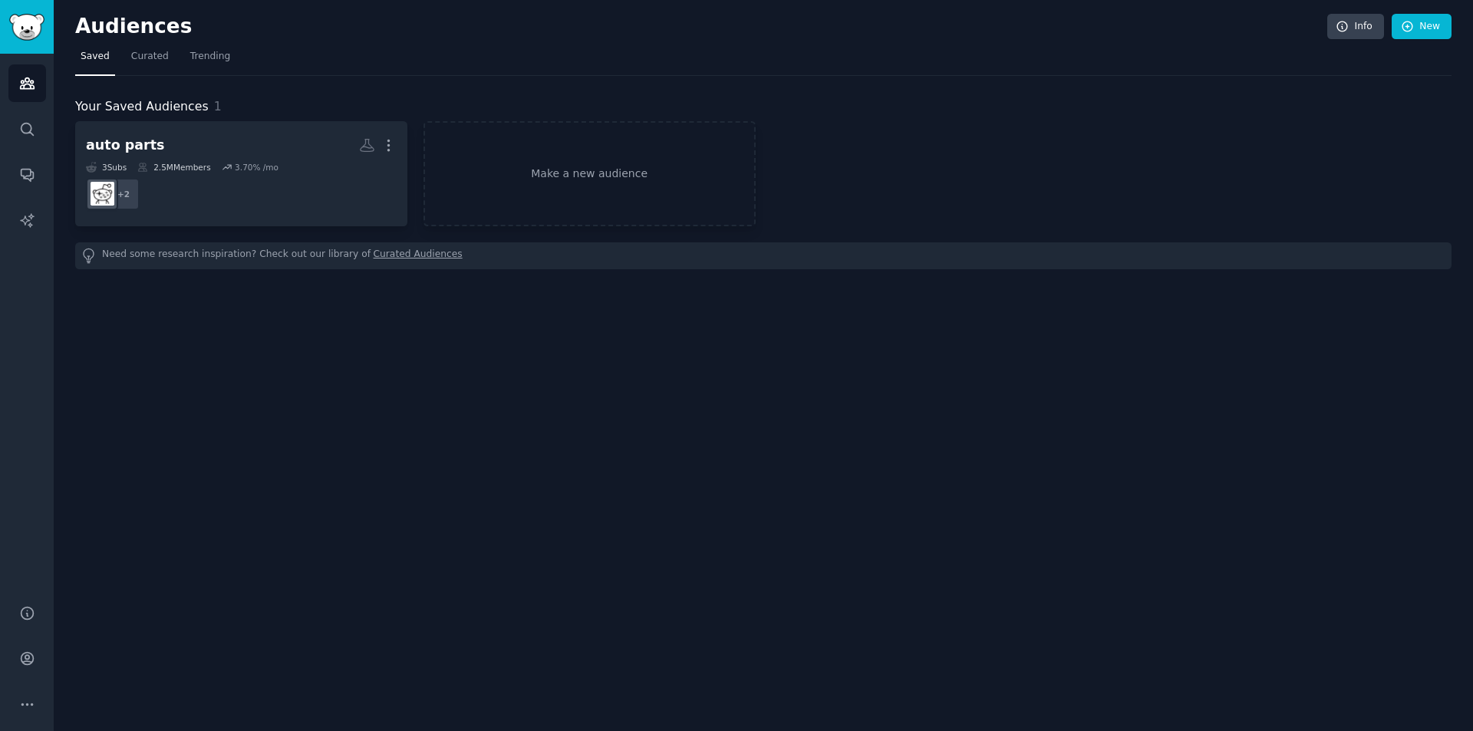
click at [208, 59] on span "Trending" at bounding box center [210, 57] width 40 height 14
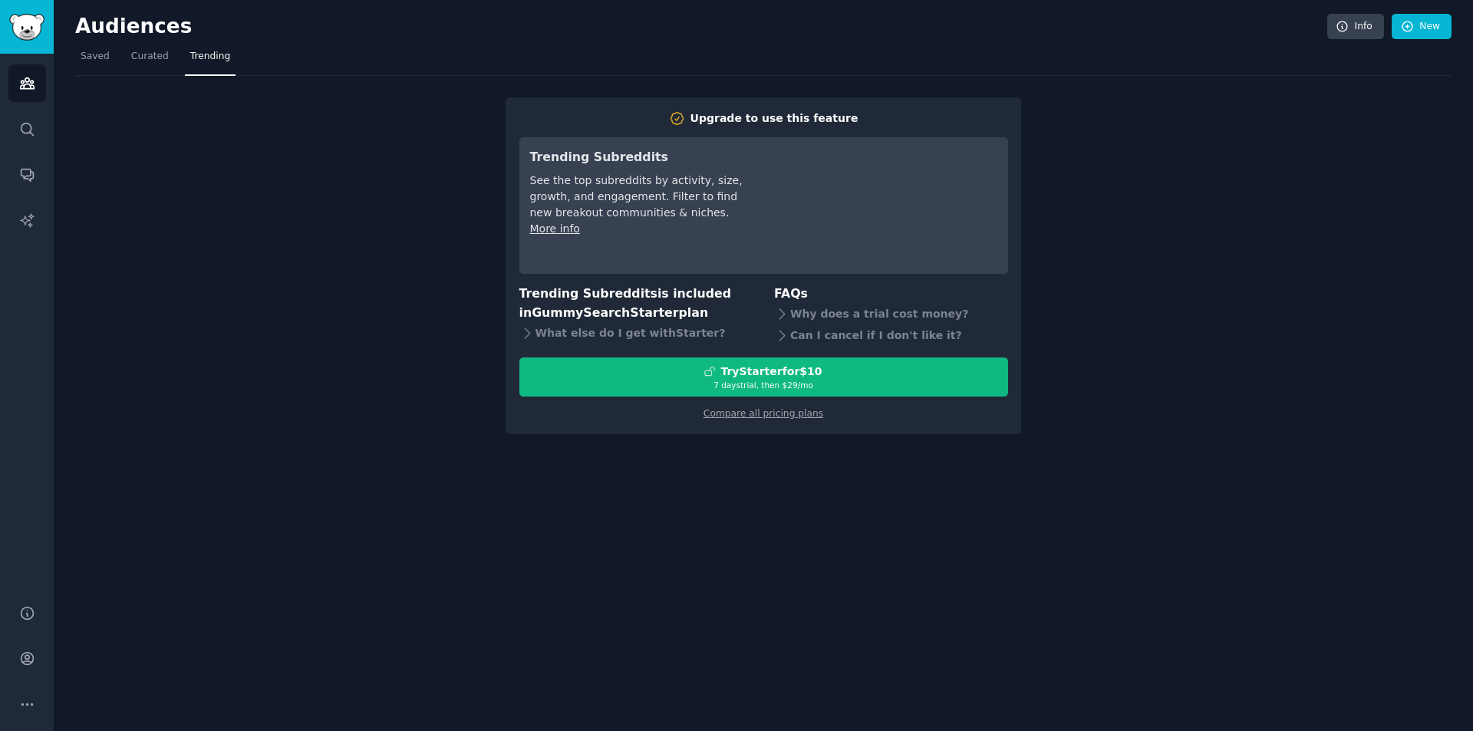
click at [108, 64] on link "Saved" at bounding box center [95, 60] width 40 height 31
